Goal: Task Accomplishment & Management: Manage account settings

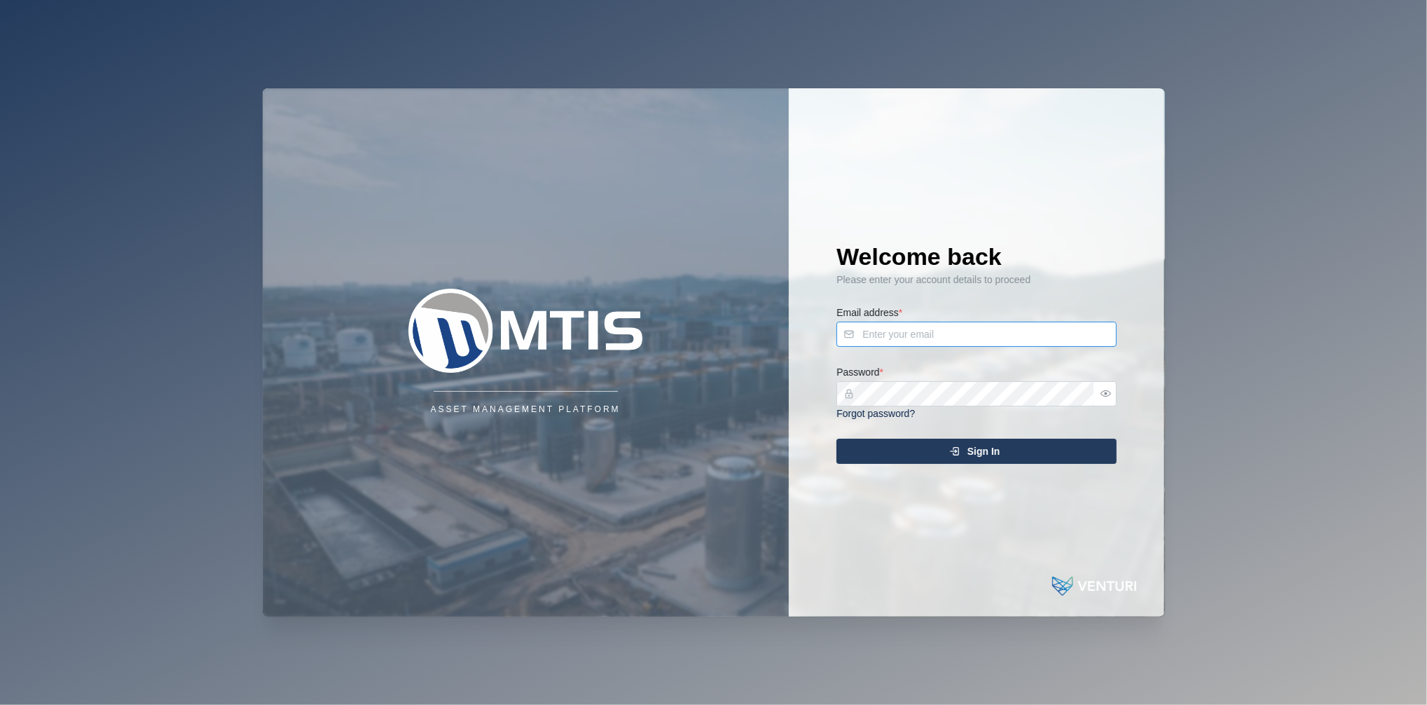
type input "[EMAIL_ADDRESS][DOMAIN_NAME]"
click at [1063, 444] on div "Sign In" at bounding box center [974, 451] width 258 height 24
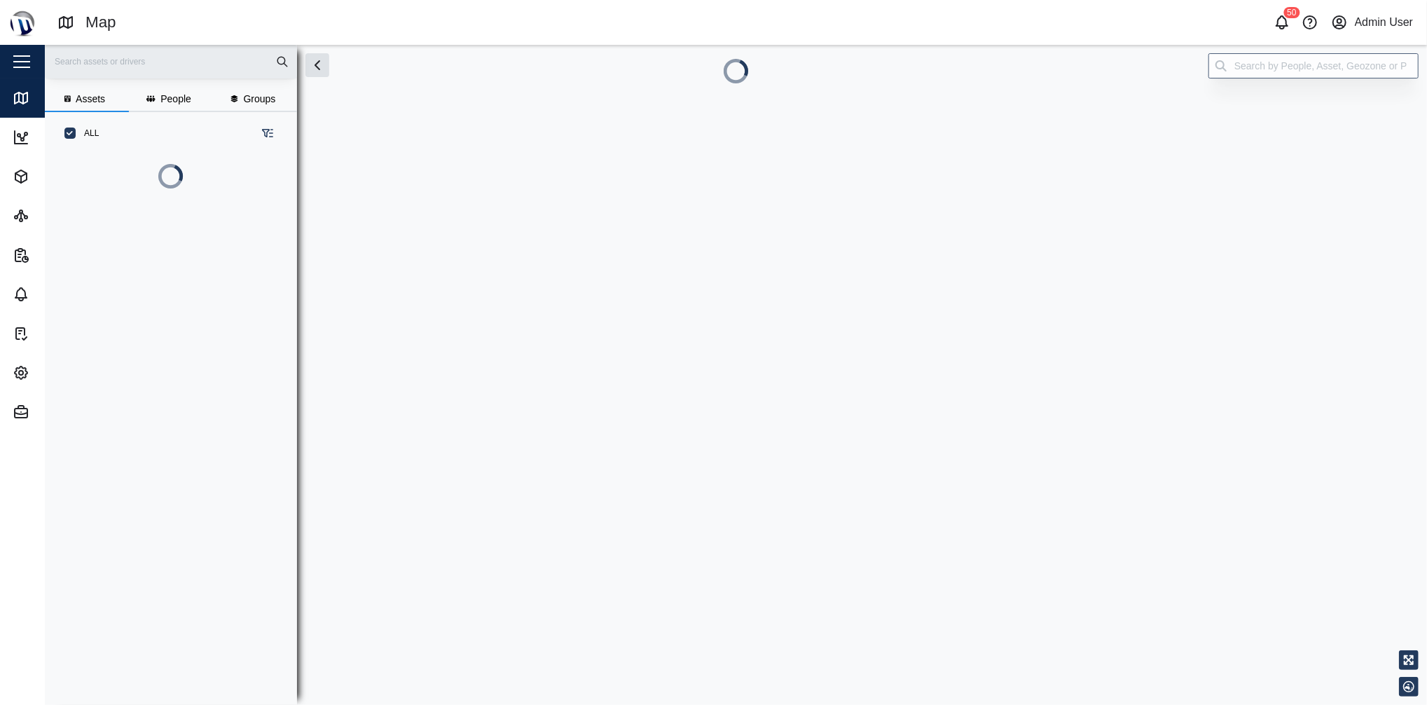
scroll to position [469, 215]
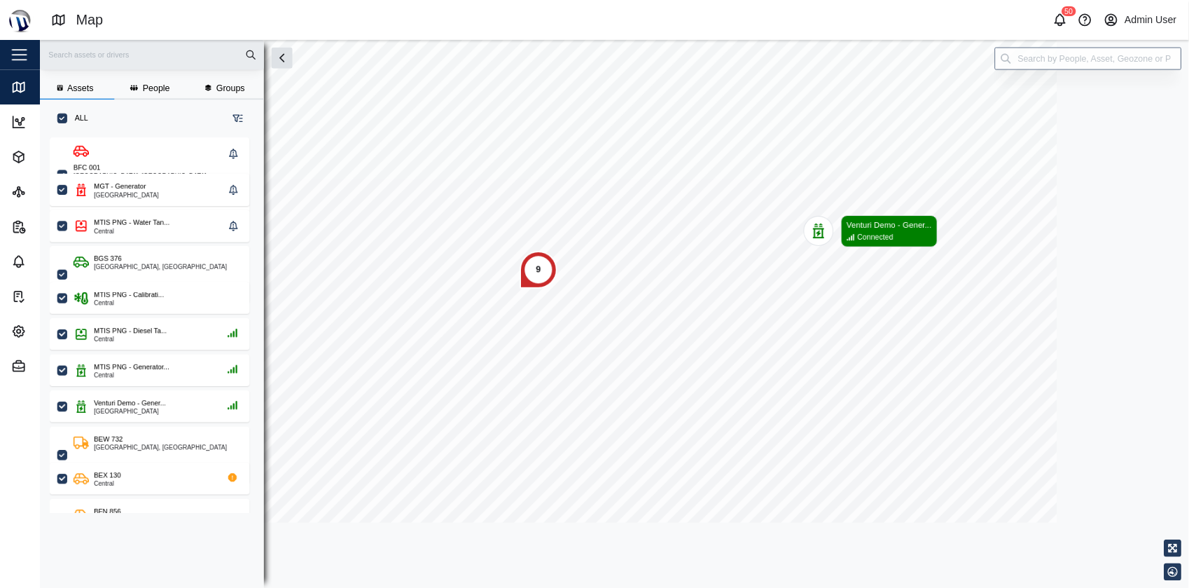
scroll to position [415, 218]
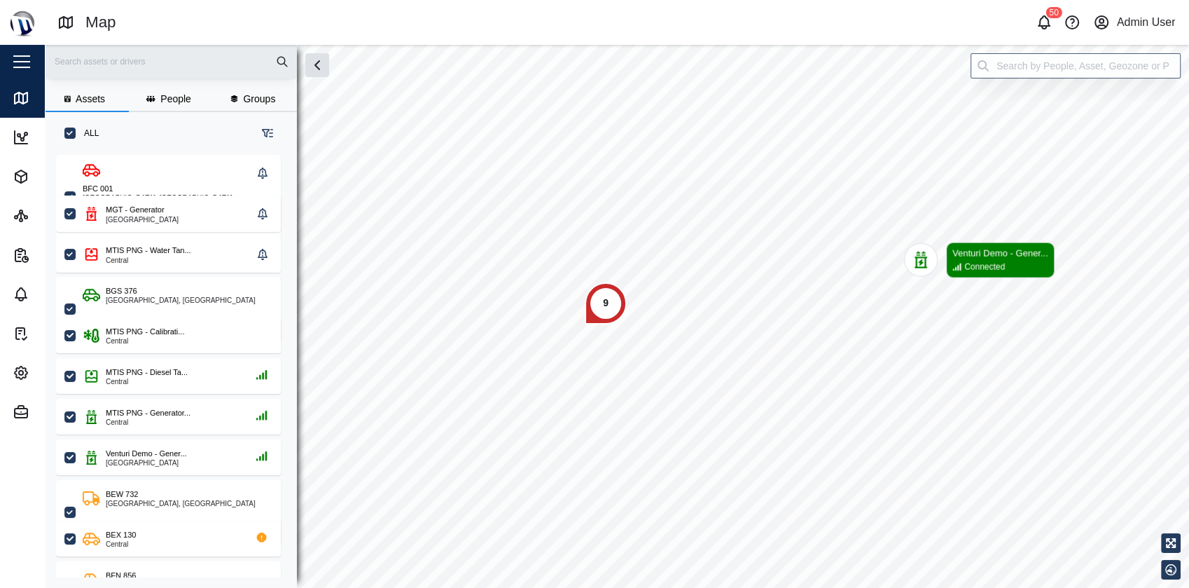
click at [20, 69] on button "button" at bounding box center [22, 62] width 24 height 24
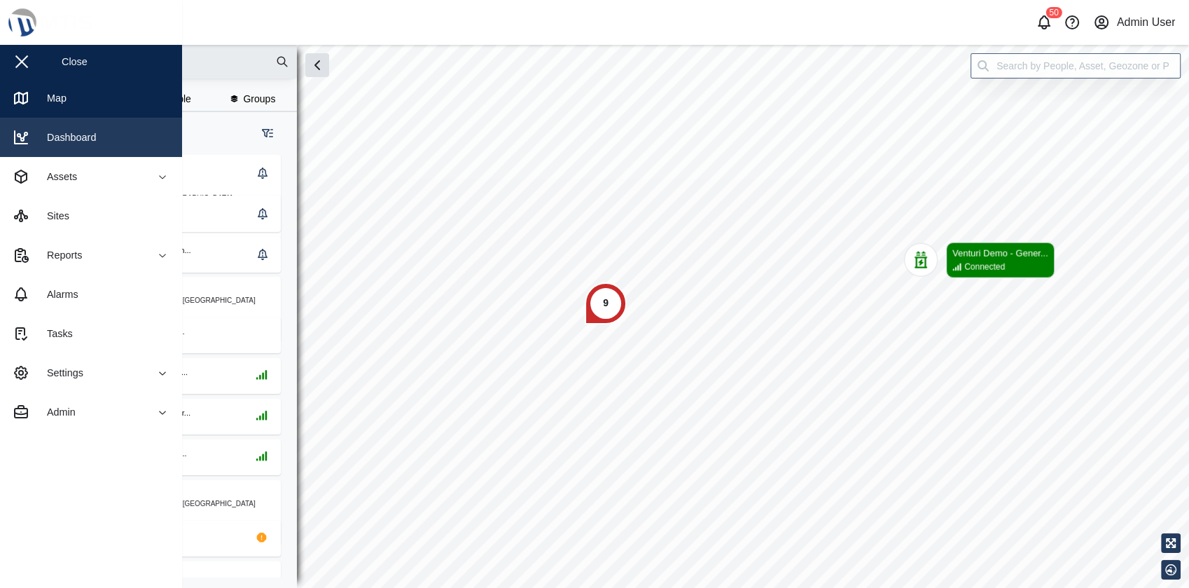
click at [132, 150] on link "Dashboard" at bounding box center [91, 137] width 182 height 39
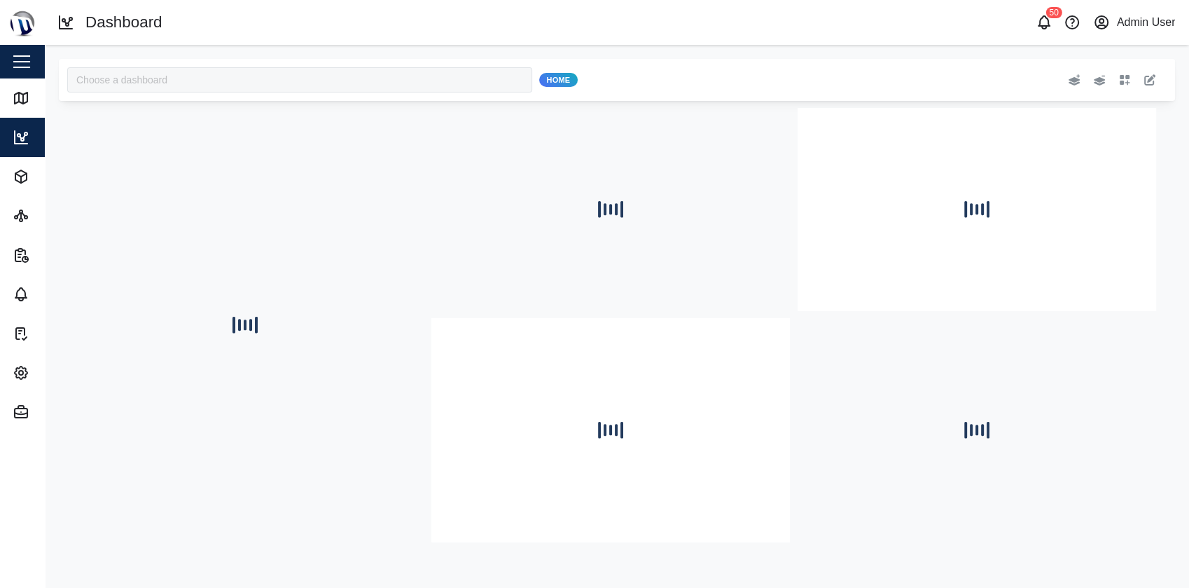
type input "MTIS Diesel"
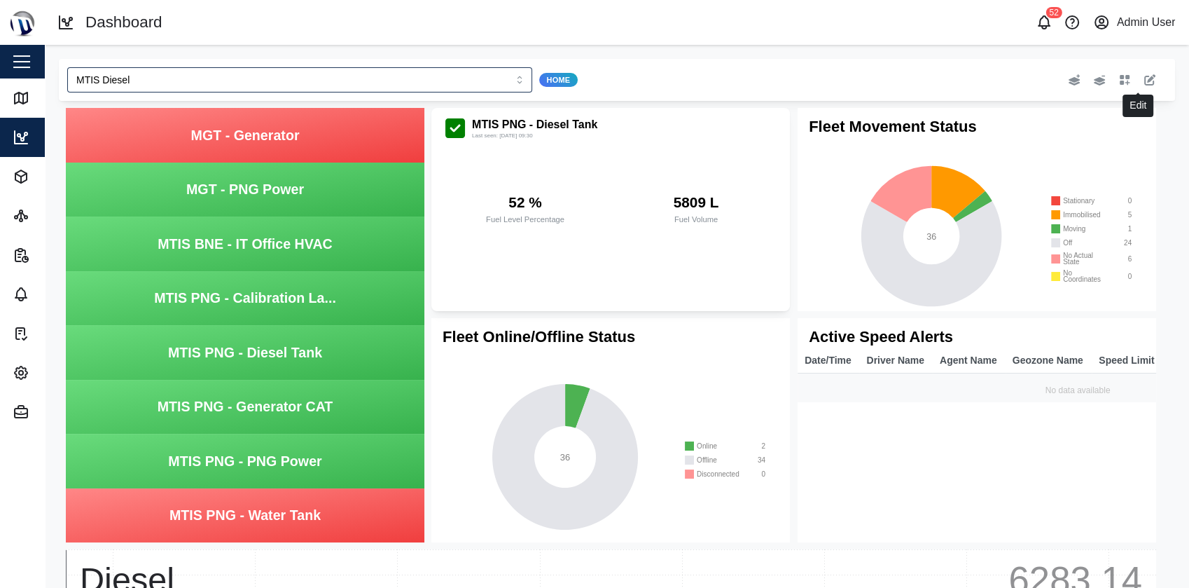
click at [1144, 76] on icon "button" at bounding box center [1149, 79] width 11 height 11
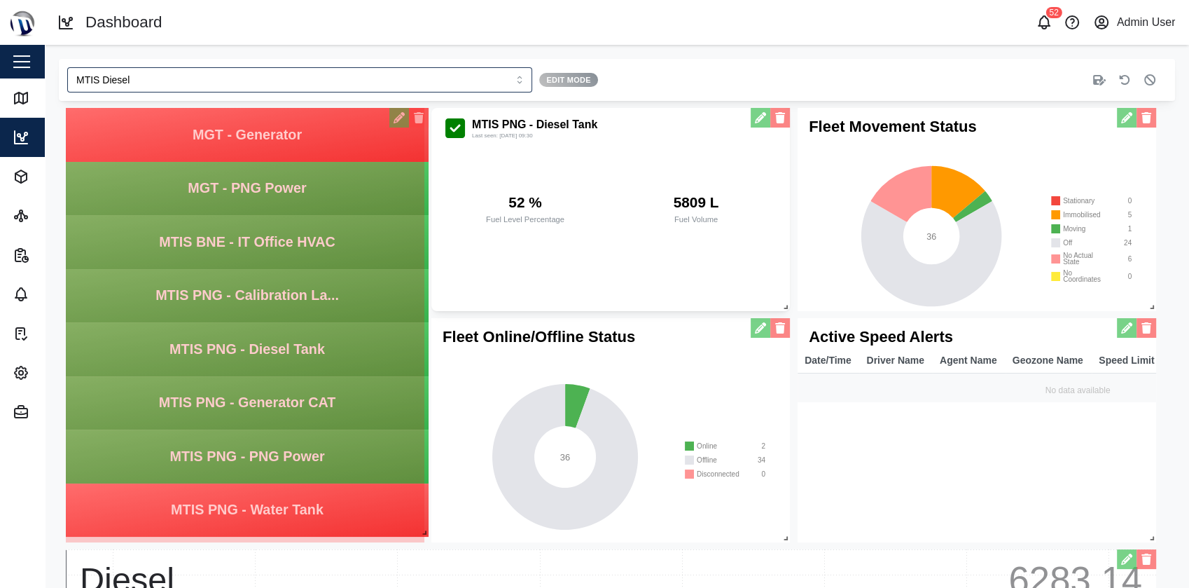
click at [426, 527] on span at bounding box center [422, 530] width 14 height 14
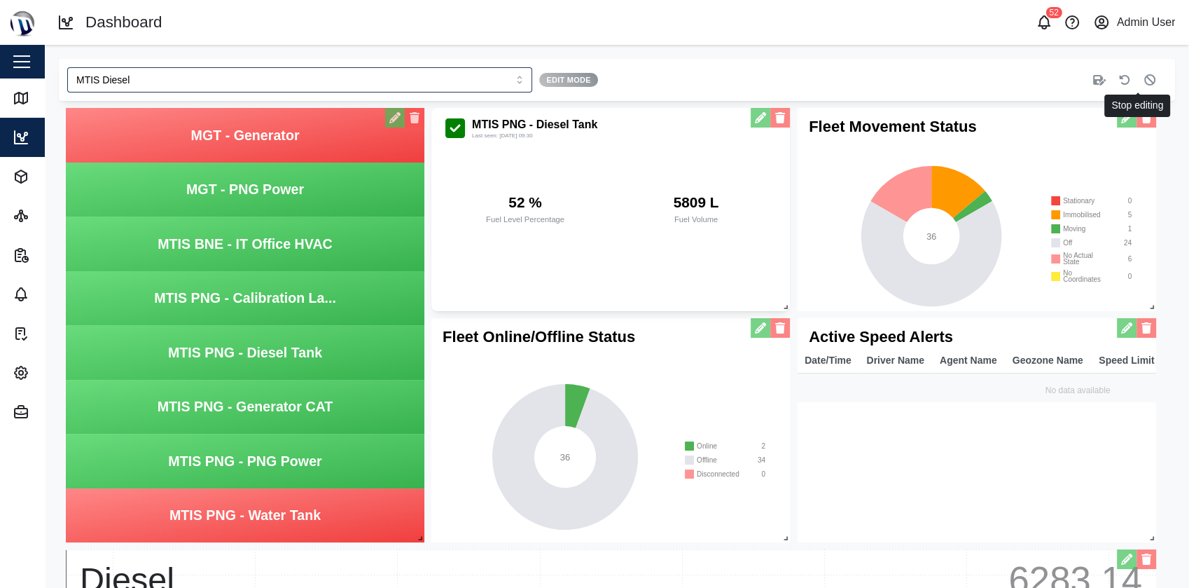
click at [1140, 86] on button "button" at bounding box center [1150, 80] width 20 height 20
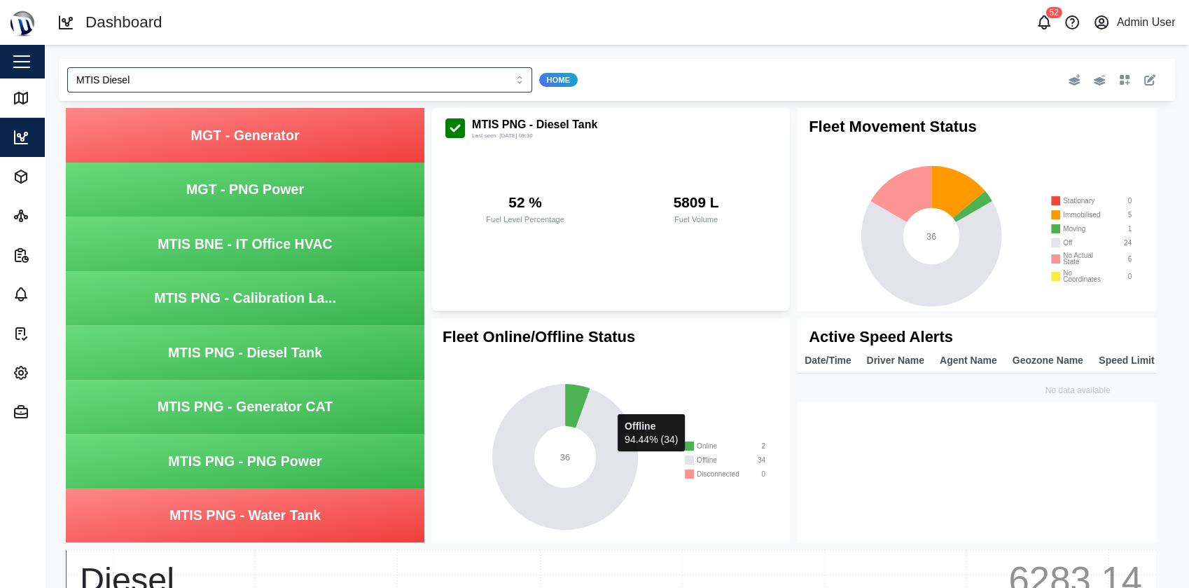
click at [328, 519] on div "MTIS PNG - Water Tank" at bounding box center [245, 515] width 359 height 55
click at [1144, 78] on icon "button" at bounding box center [1149, 79] width 11 height 11
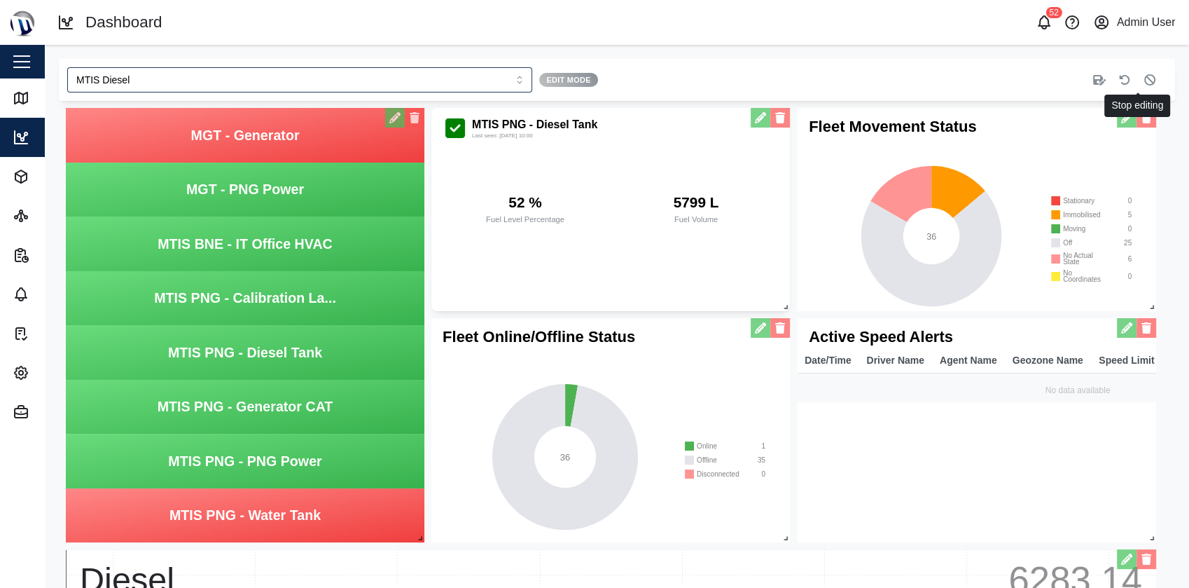
click at [1144, 78] on icon "button" at bounding box center [1149, 79] width 11 height 11
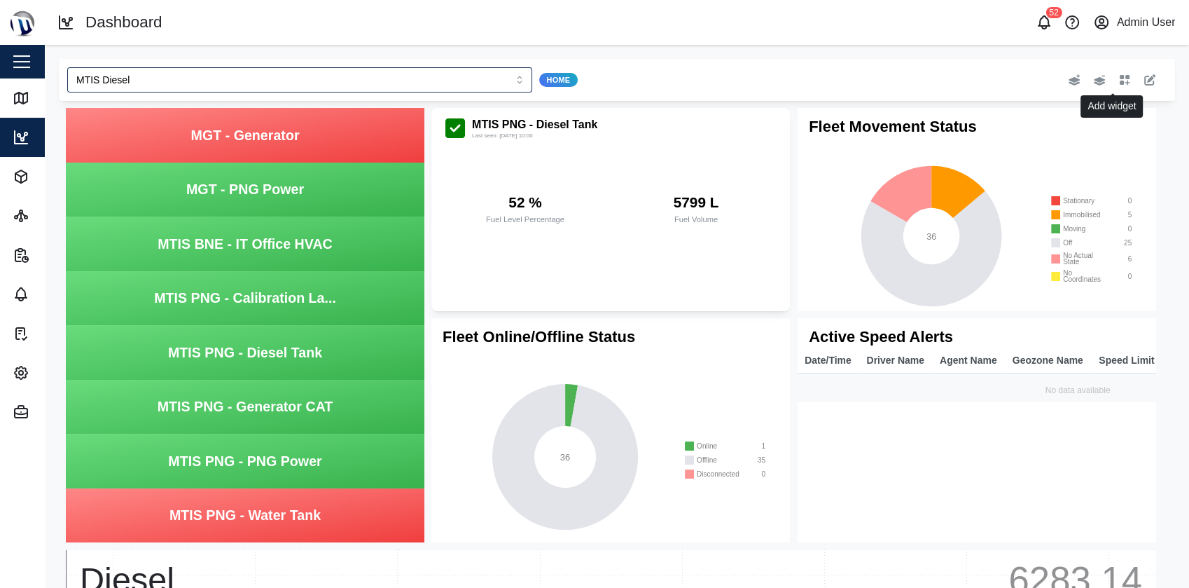
click at [1119, 79] on icon "button" at bounding box center [1124, 79] width 11 height 11
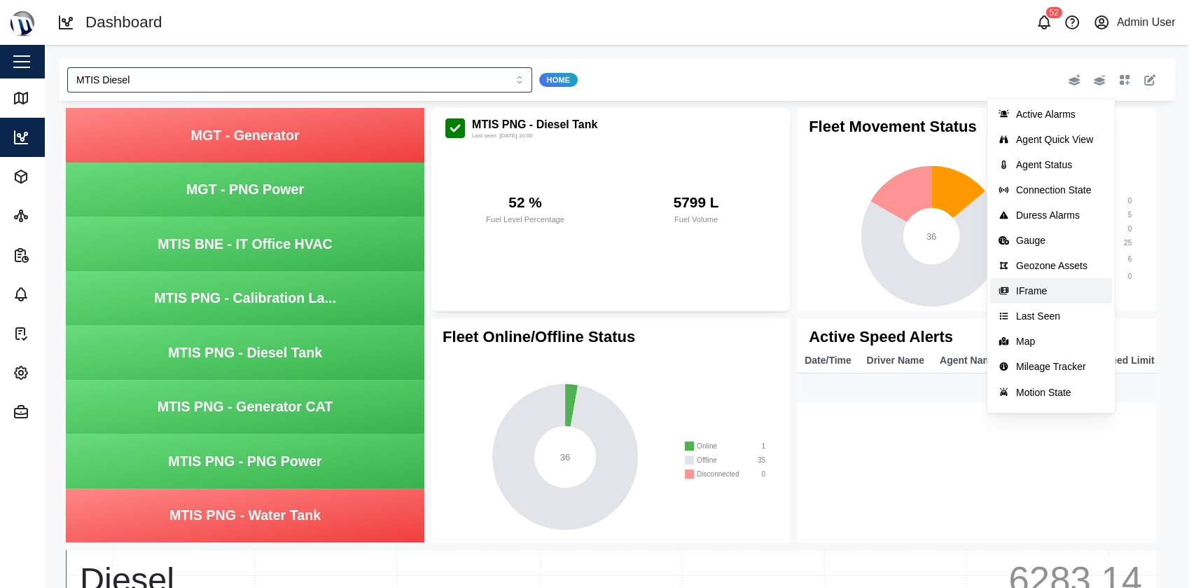
scroll to position [146, 0]
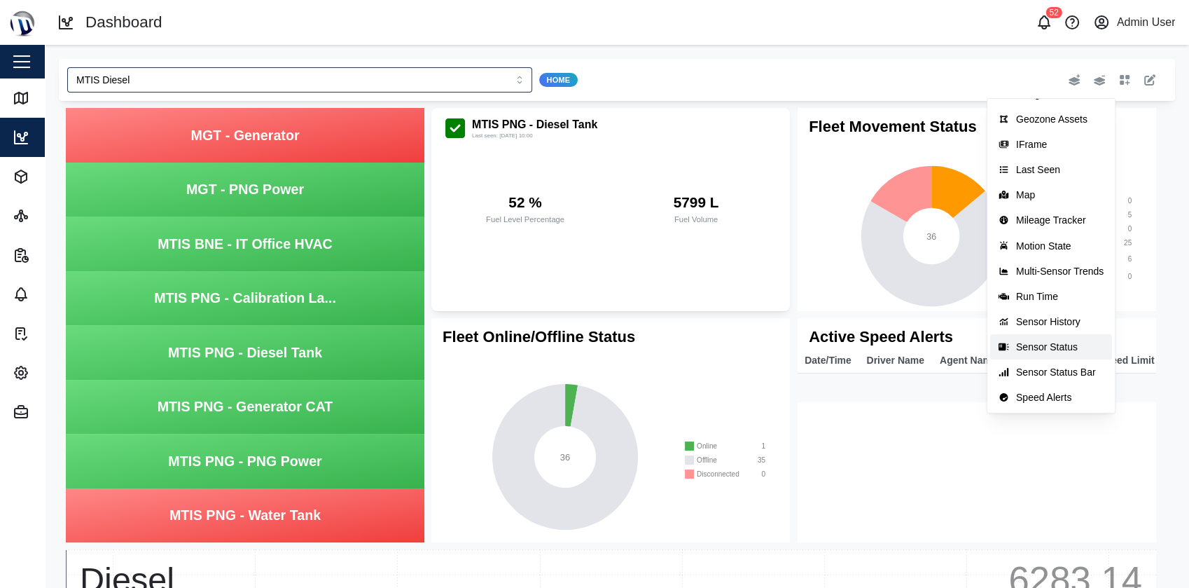
click at [1058, 347] on div "Sensor Status" at bounding box center [1060, 346] width 88 height 11
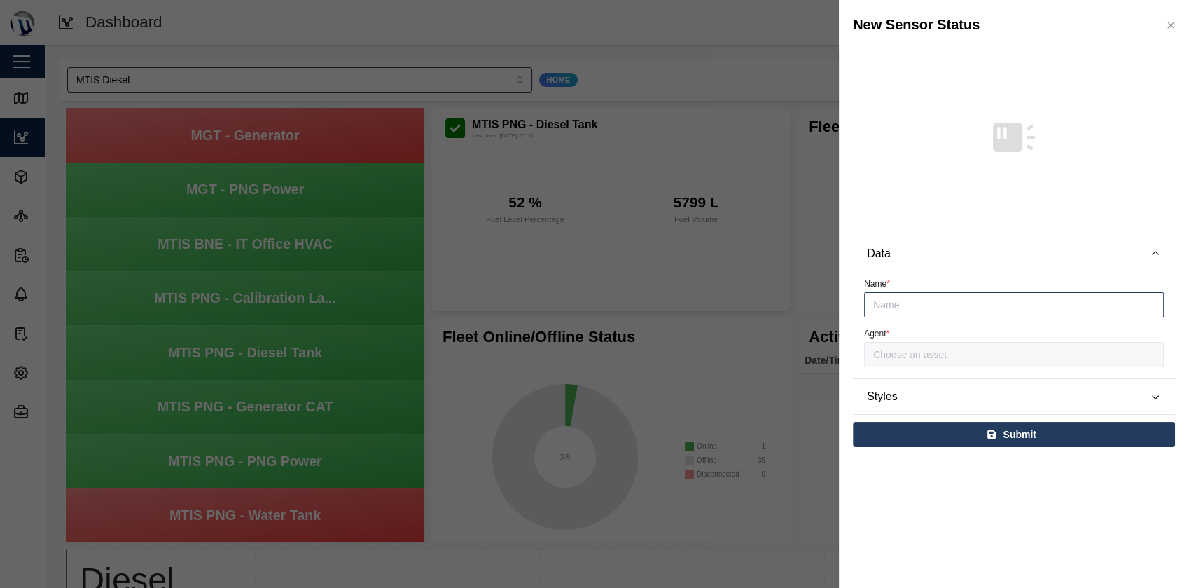
click at [1024, 394] on span "Styles" at bounding box center [1000, 396] width 266 height 35
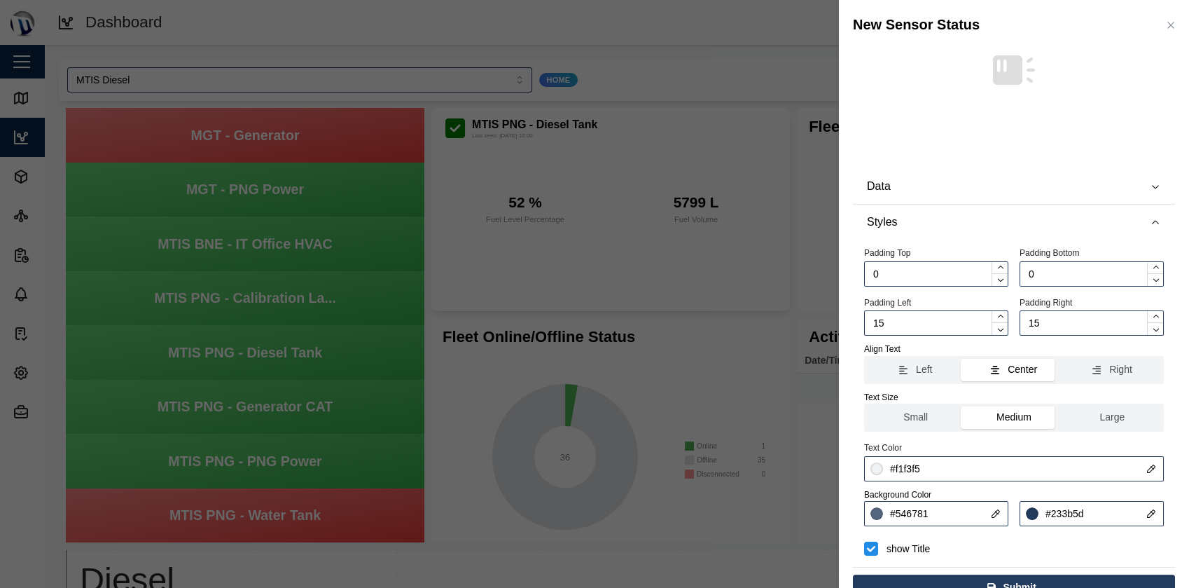
scroll to position [0, 0]
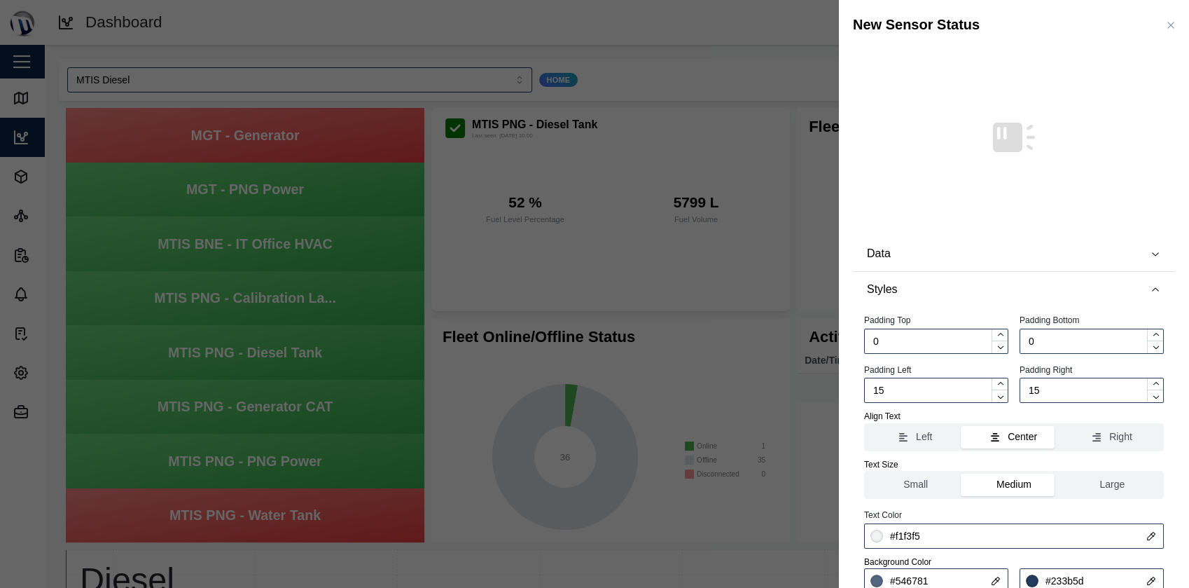
click at [1154, 35] on div "New Sensor Status" at bounding box center [1014, 25] width 350 height 50
click at [1163, 32] on button "button" at bounding box center [1170, 25] width 15 height 15
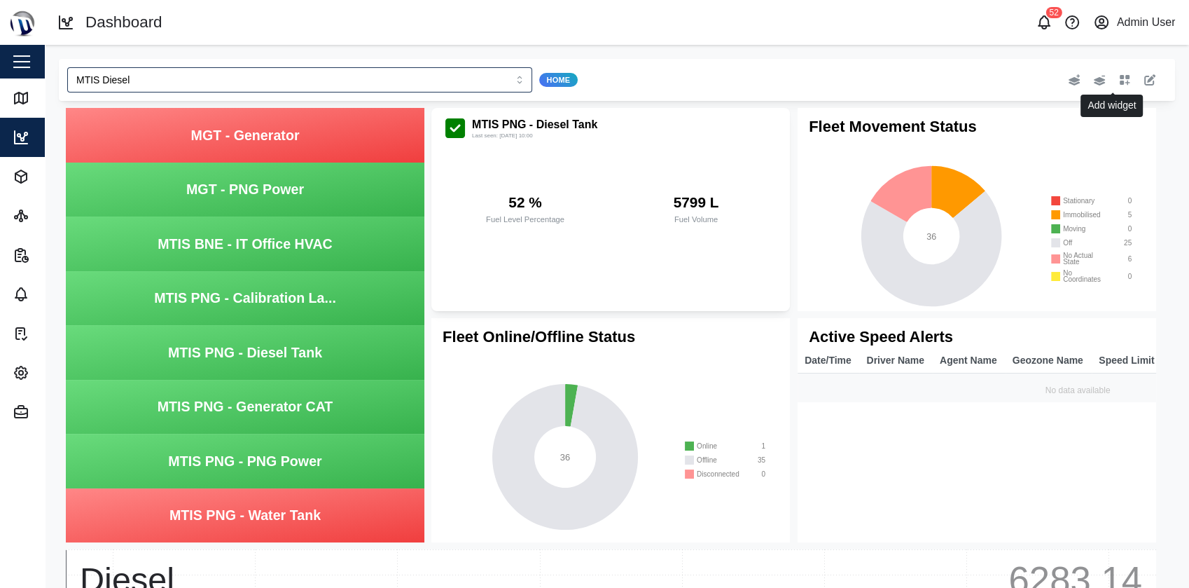
click at [1103, 90] on div "Add widget" at bounding box center [937, 79] width 445 height 25
click at [1115, 88] on button "button" at bounding box center [1125, 80] width 20 height 20
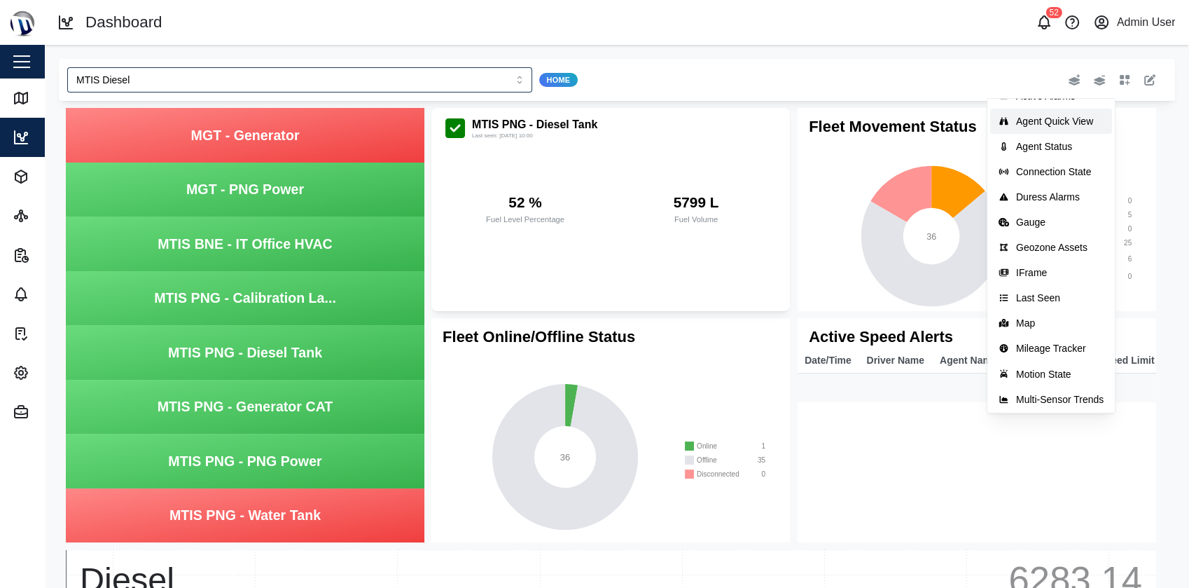
scroll to position [19, 0]
click at [1073, 138] on button "Agent Status" at bounding box center [1051, 145] width 123 height 25
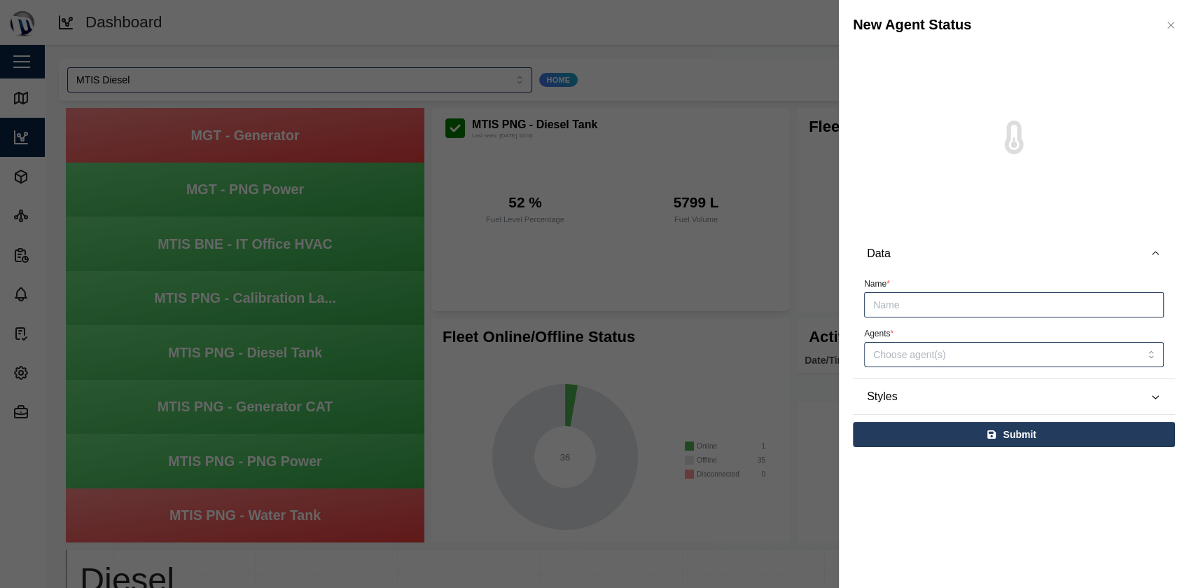
click at [997, 382] on span "Styles" at bounding box center [1000, 396] width 266 height 35
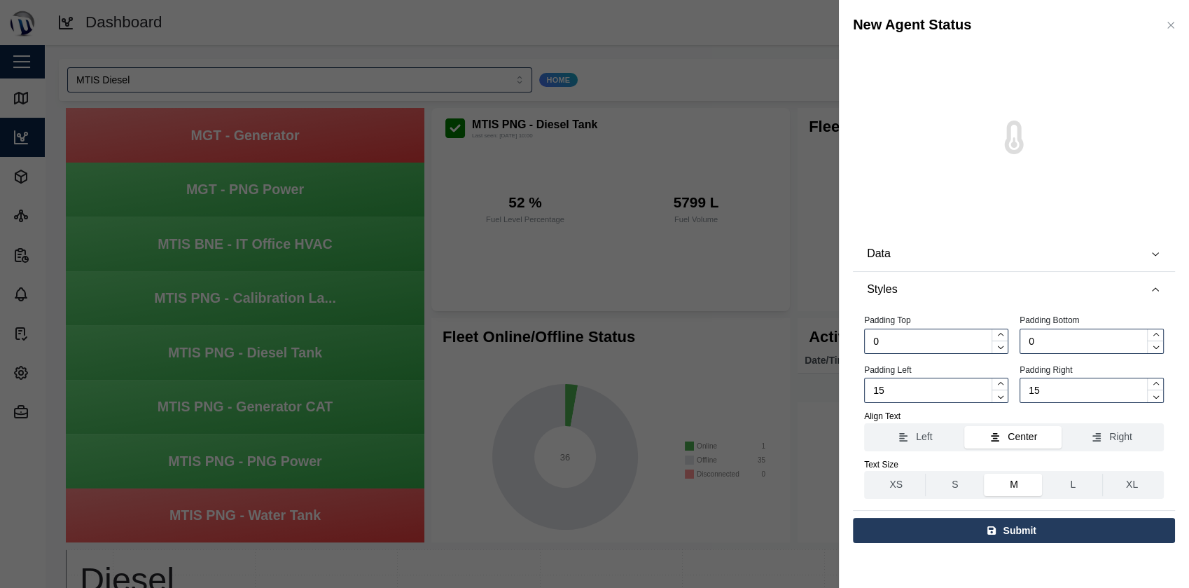
click at [1175, 21] on icon "button" at bounding box center [1170, 25] width 11 height 11
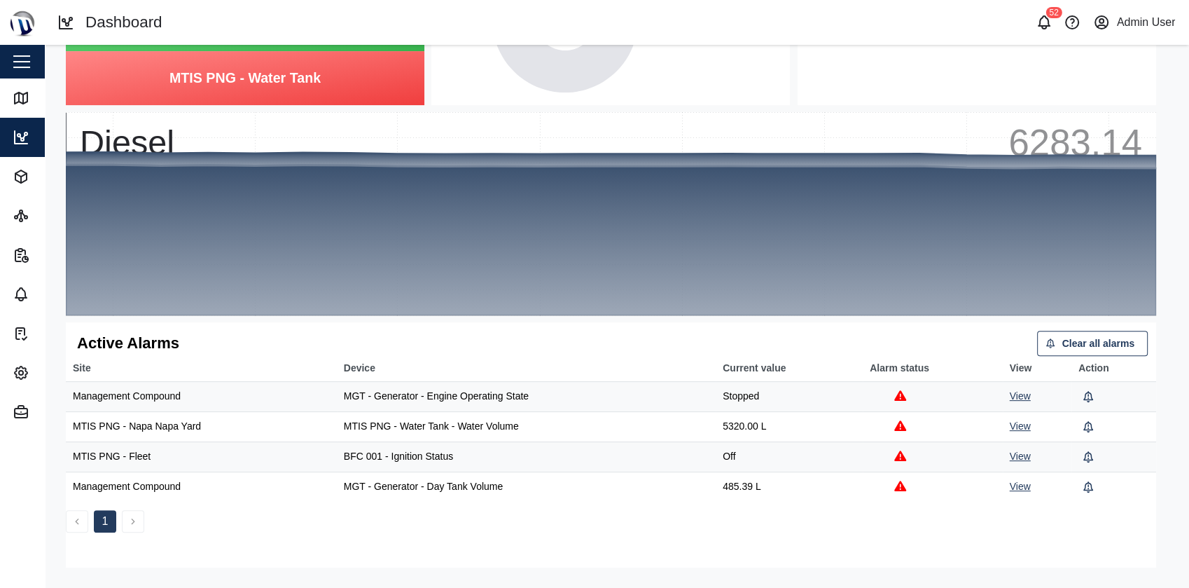
scroll to position [0, 0]
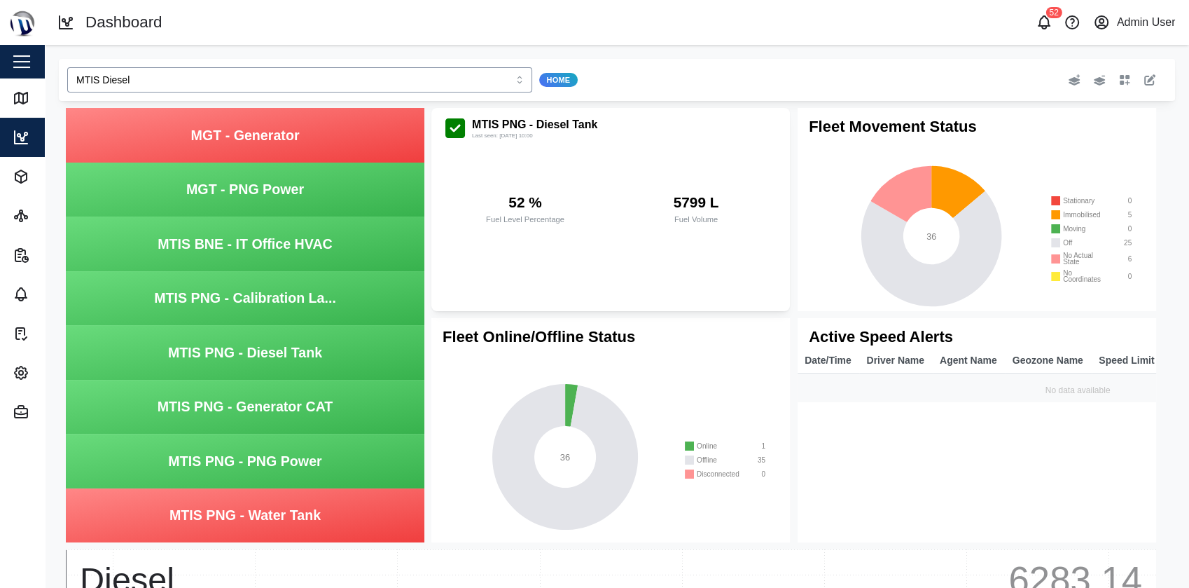
click at [275, 77] on input "MTIS Diesel" at bounding box center [299, 79] width 465 height 25
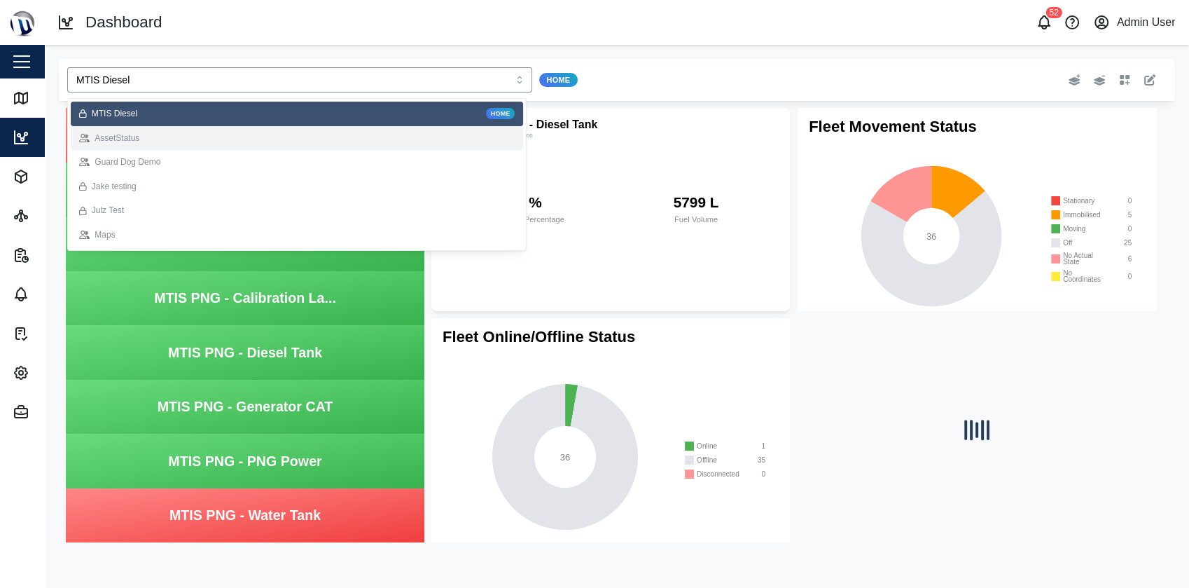
click at [235, 139] on div "AssetStatus" at bounding box center [297, 138] width 436 height 13
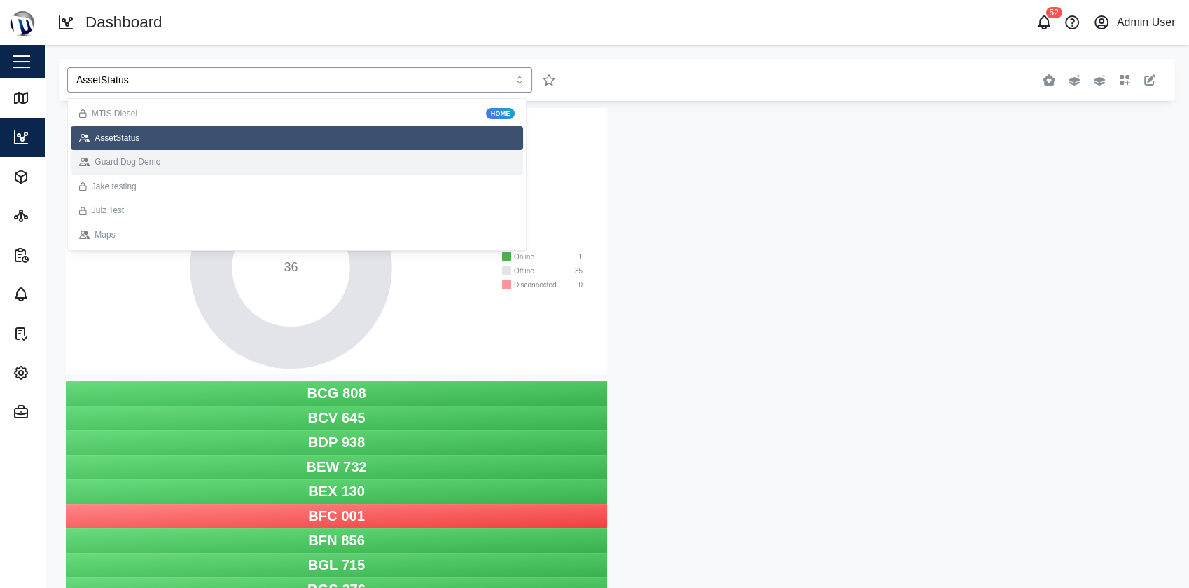
click at [302, 170] on div "Guard Dog Demo" at bounding box center [297, 162] width 452 height 25
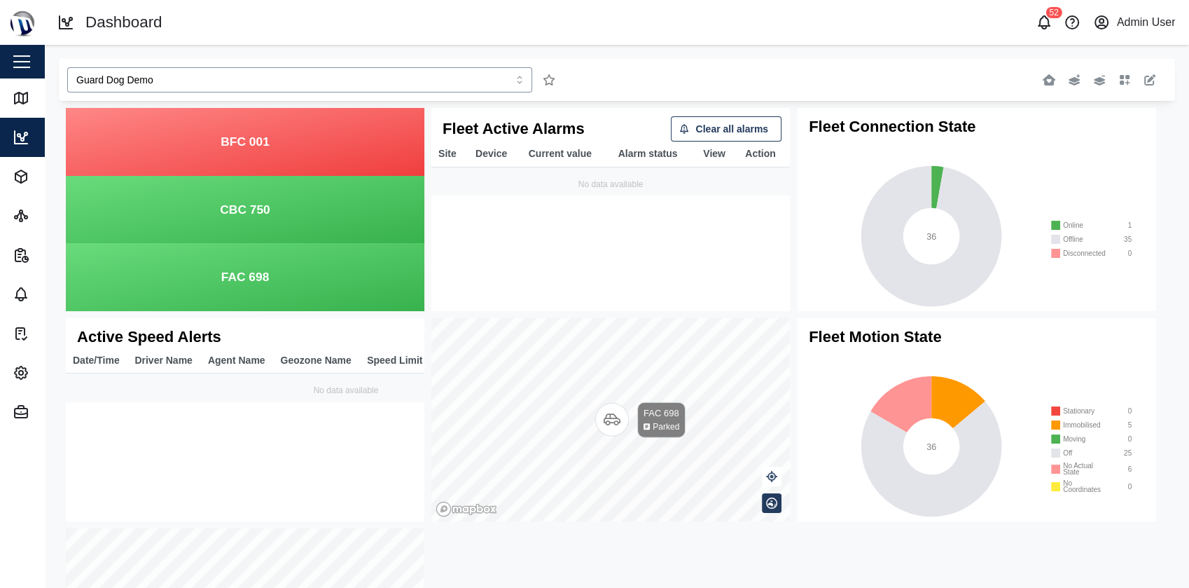
click at [331, 78] on input "Guard Dog Demo" at bounding box center [299, 79] width 465 height 25
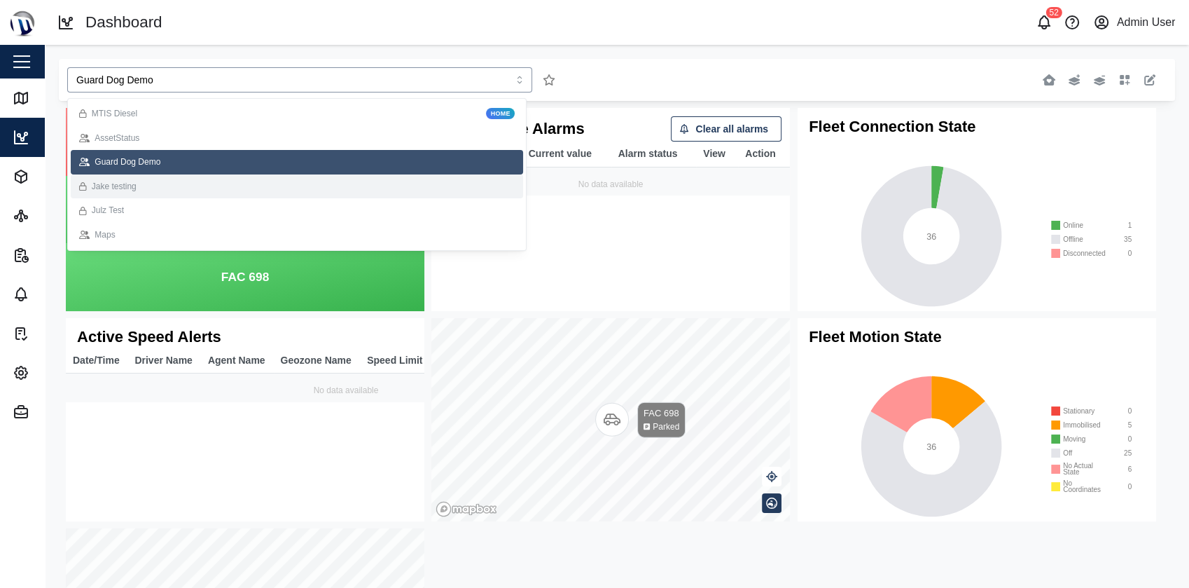
click at [251, 186] on div "Jake testing" at bounding box center [297, 186] width 436 height 13
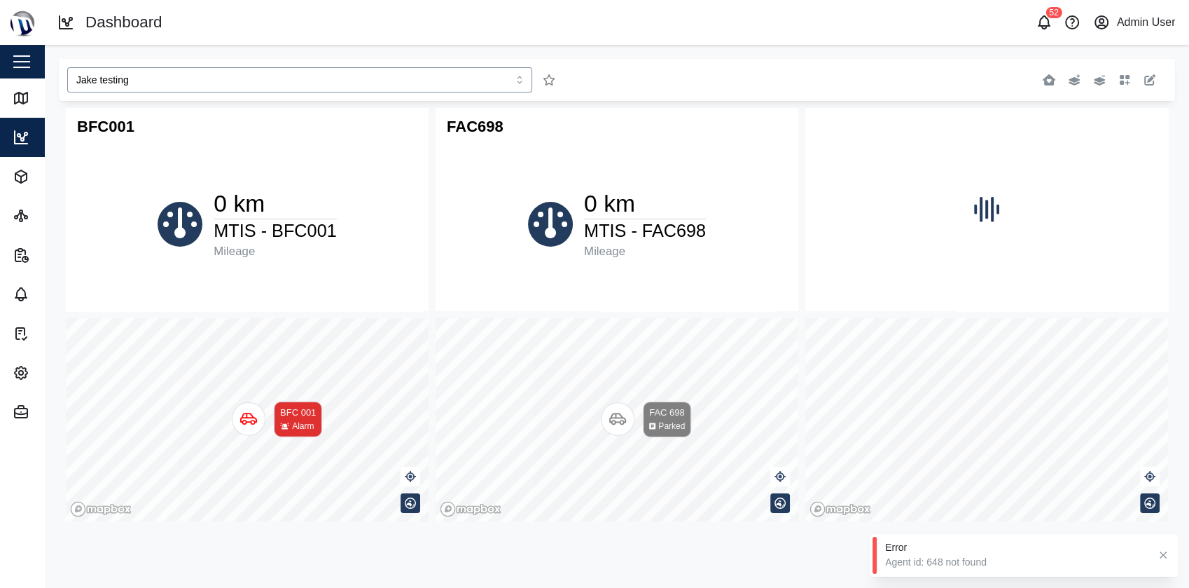
click at [375, 78] on input "Jake testing" at bounding box center [299, 79] width 465 height 25
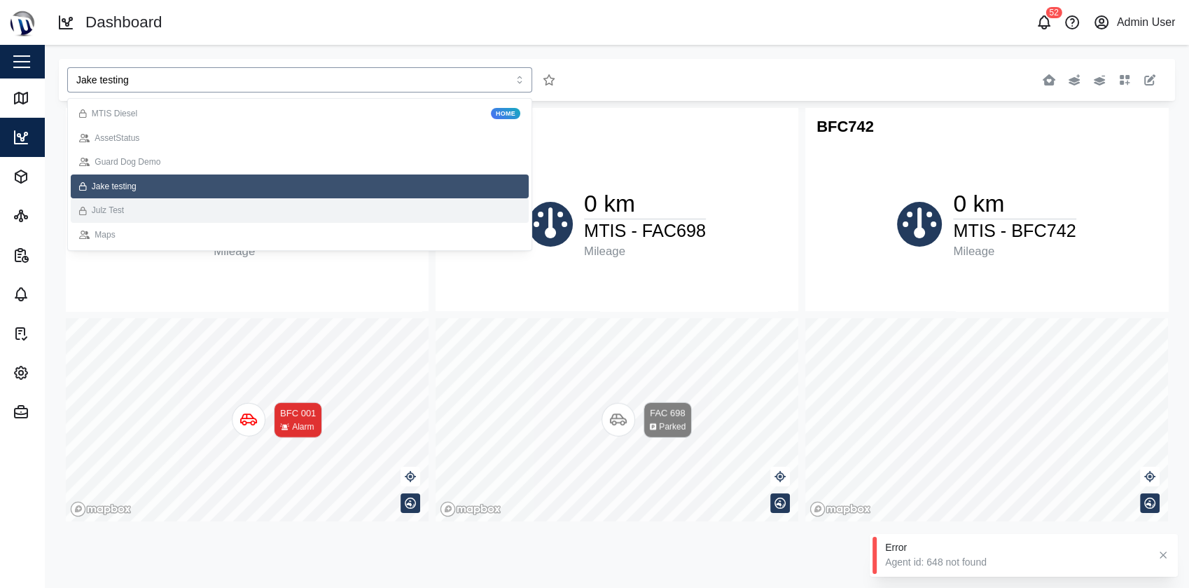
click at [189, 205] on div "Julz Test" at bounding box center [299, 210] width 441 height 13
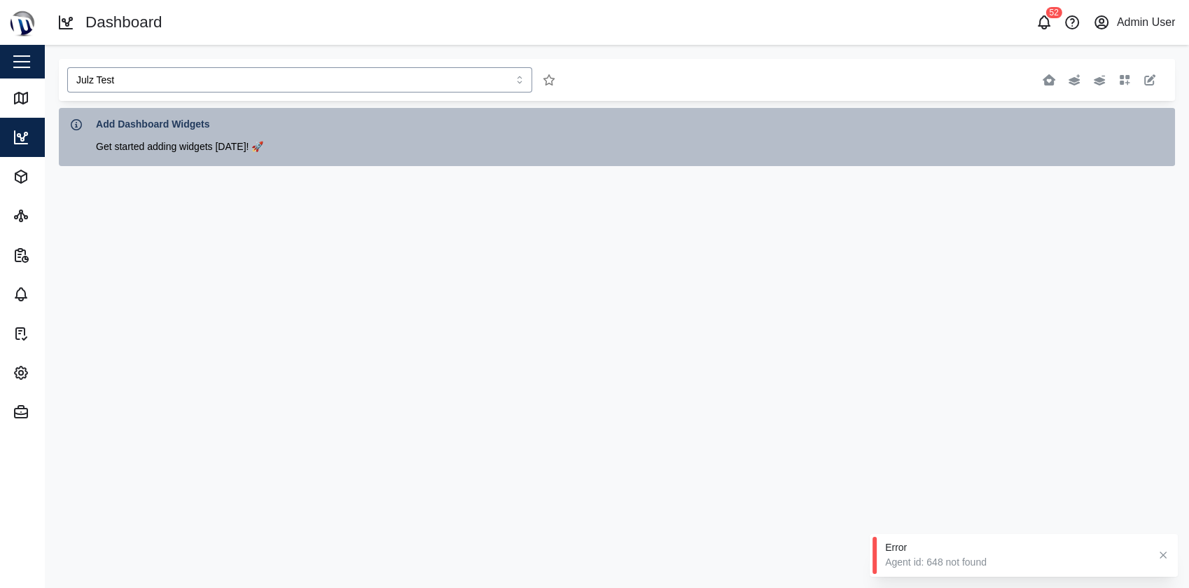
click at [366, 74] on input "Julz Test" at bounding box center [299, 79] width 465 height 25
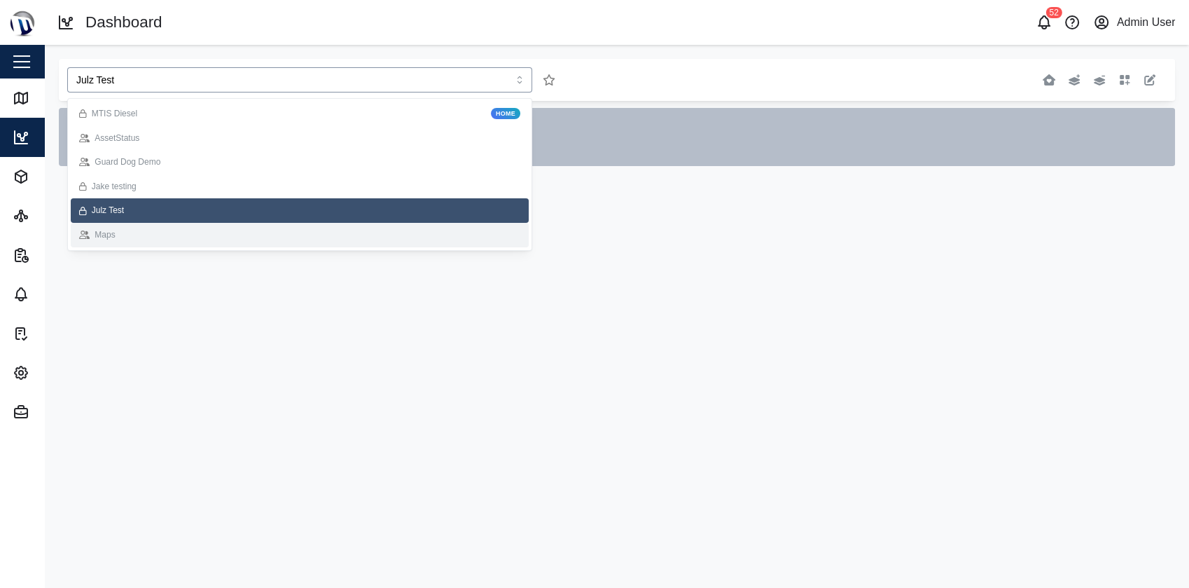
click at [260, 235] on div "Maps" at bounding box center [299, 234] width 441 height 13
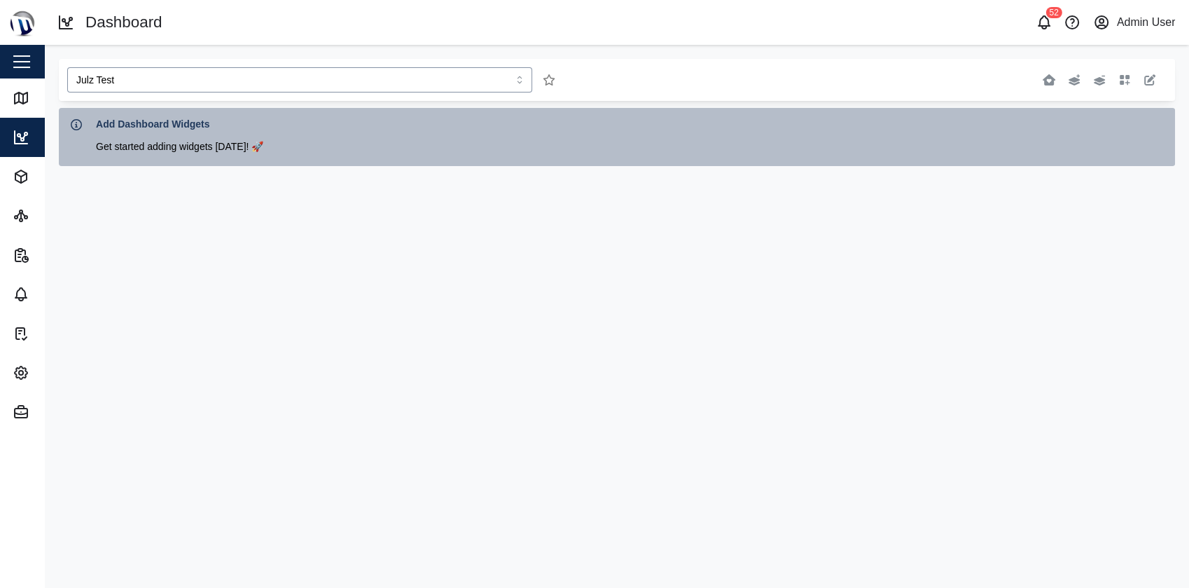
type input "Maps"
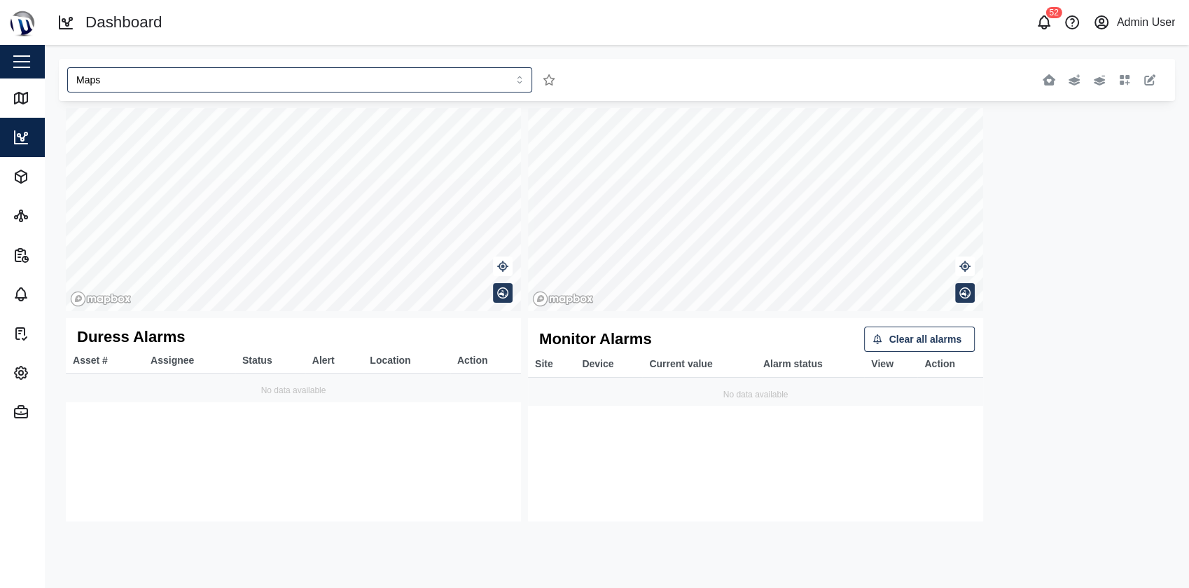
click at [779, 106] on div "Duress Alarms Asset # Assignee Status Alert Location Action No data available M…" at bounding box center [617, 314] width 1116 height 427
click at [673, 59] on div "Maps" at bounding box center [617, 80] width 1116 height 42
